Goal: Transaction & Acquisition: Subscribe to service/newsletter

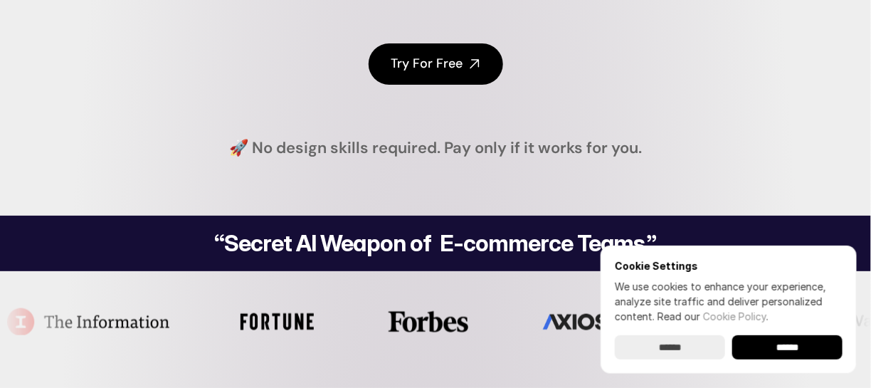
scroll to position [356, 0]
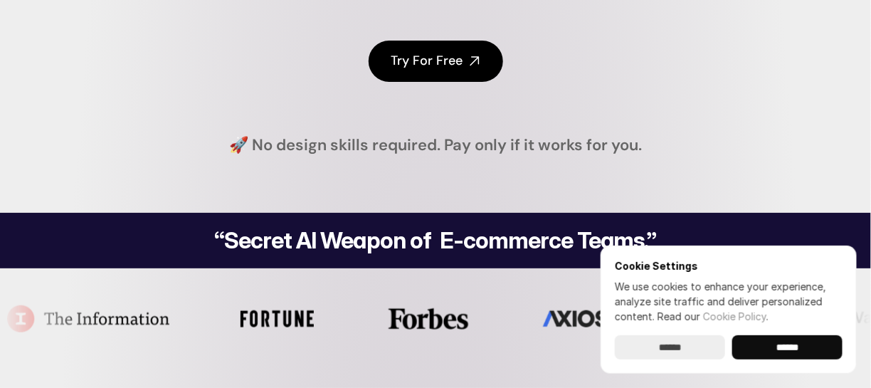
click at [772, 347] on input "******" at bounding box center [787, 347] width 110 height 24
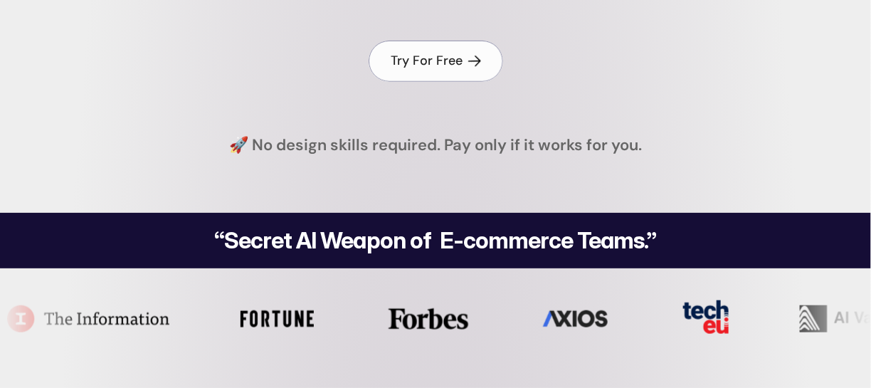
click at [450, 70] on link "Try For Free" at bounding box center [436, 61] width 135 height 41
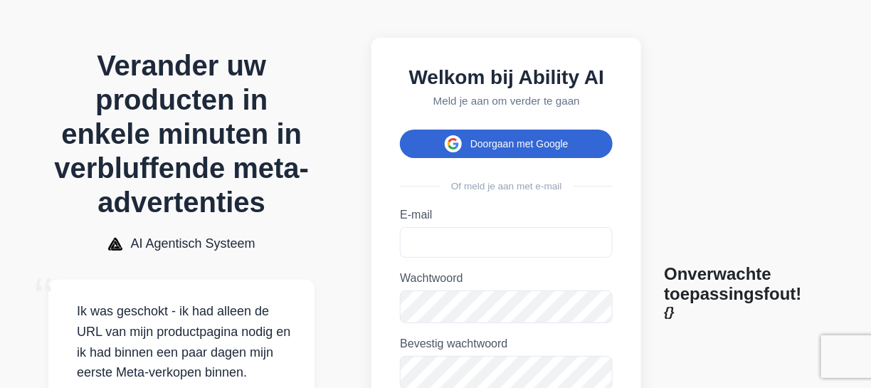
click at [520, 149] on font "Doorgaan met Google" at bounding box center [519, 143] width 98 height 11
